Goal: Answer question/provide support

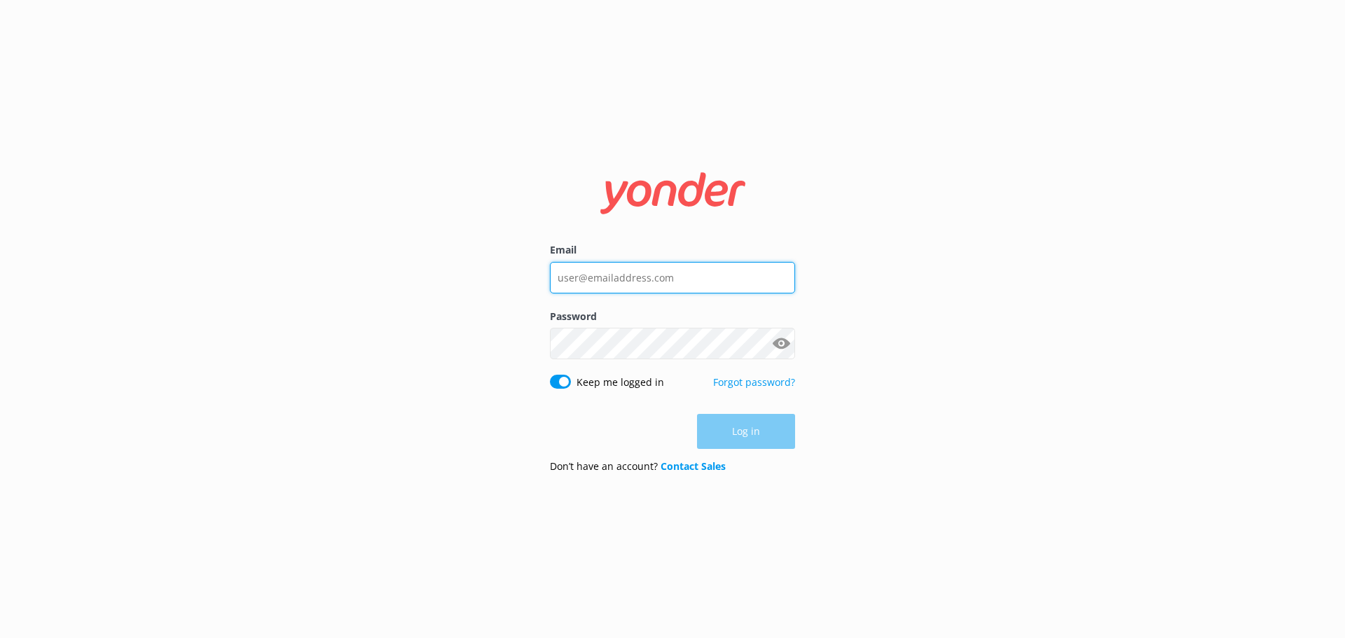
type input "[EMAIL_ADDRESS][DOMAIN_NAME]"
click at [676, 429] on div "Log in" at bounding box center [672, 431] width 245 height 35
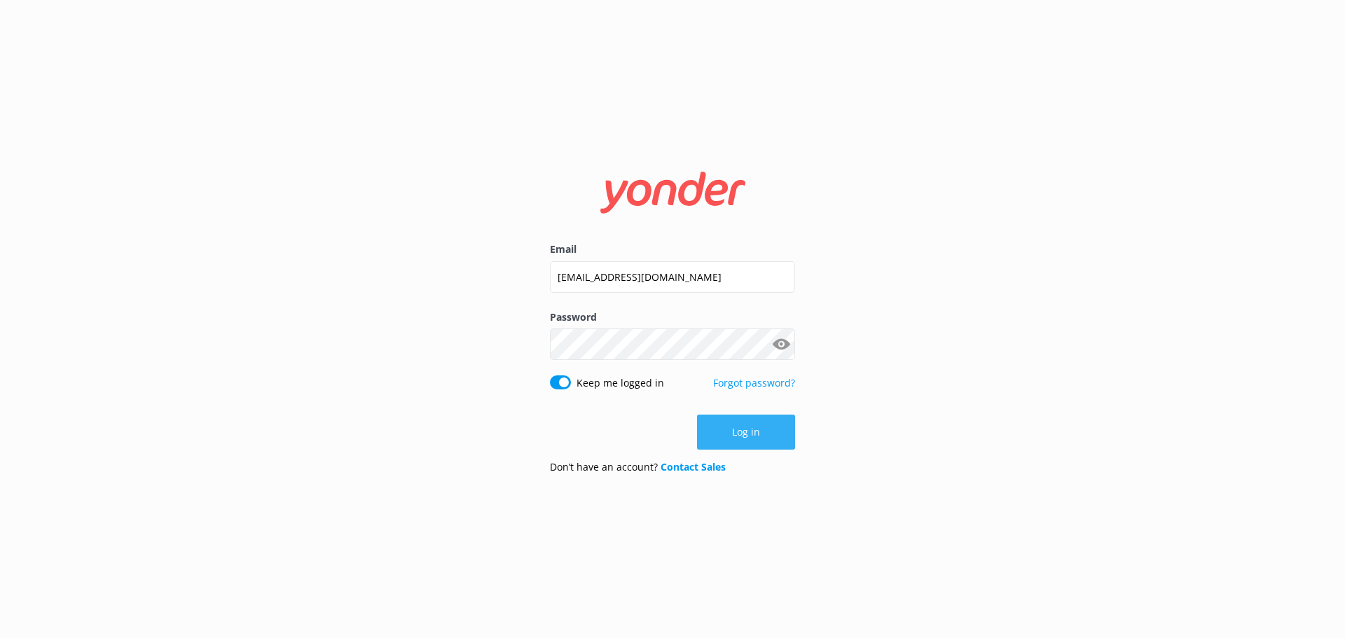
click at [735, 438] on button "Log in" at bounding box center [746, 432] width 98 height 35
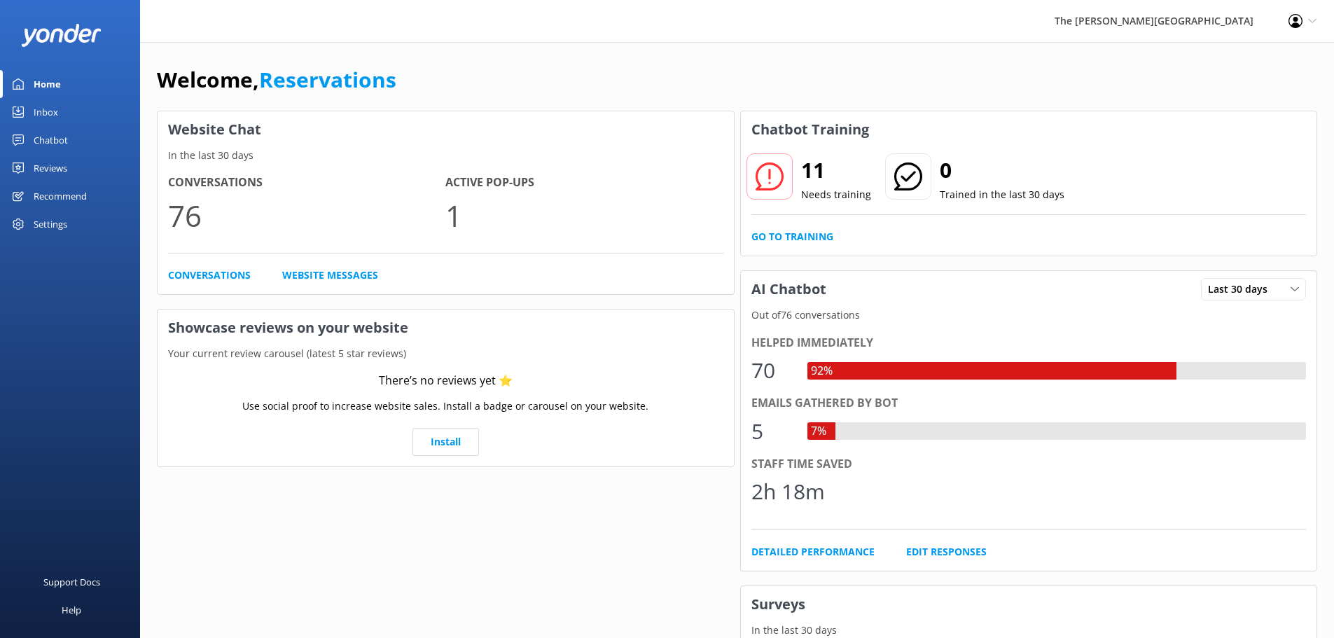
click at [78, 102] on link "Inbox" at bounding box center [70, 112] width 140 height 28
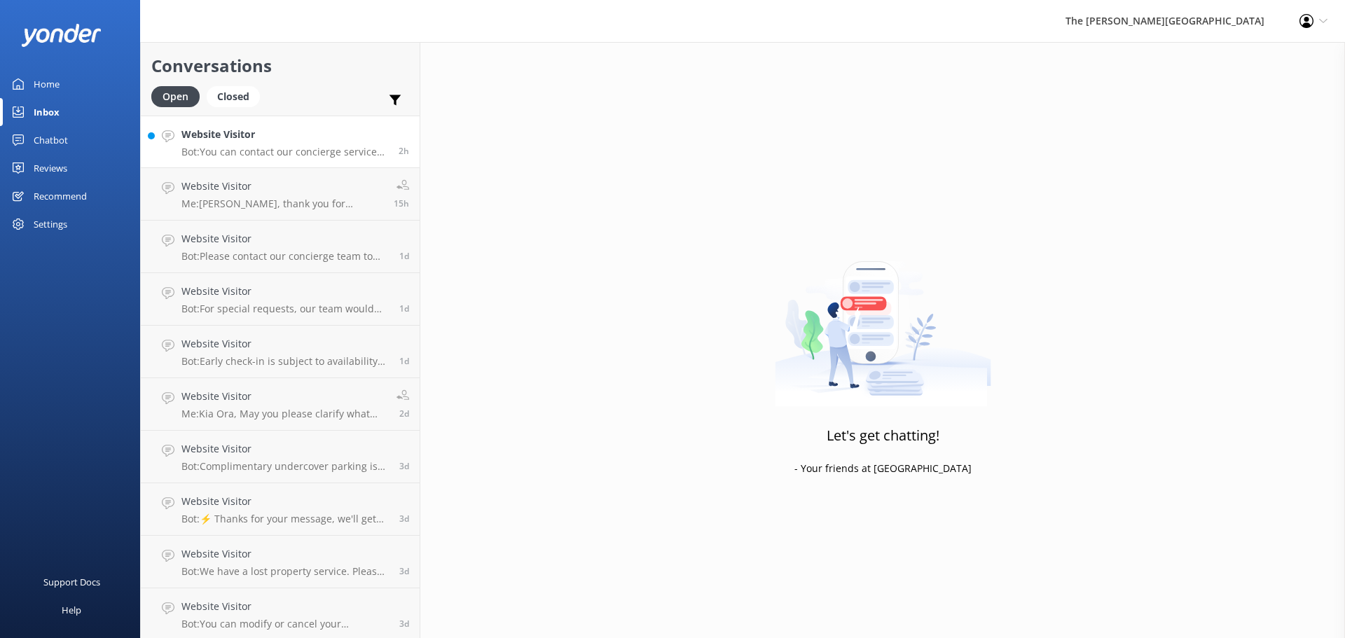
click at [301, 141] on h4 "Website Visitor" at bounding box center [284, 134] width 207 height 15
